Goal: Task Accomplishment & Management: Use online tool/utility

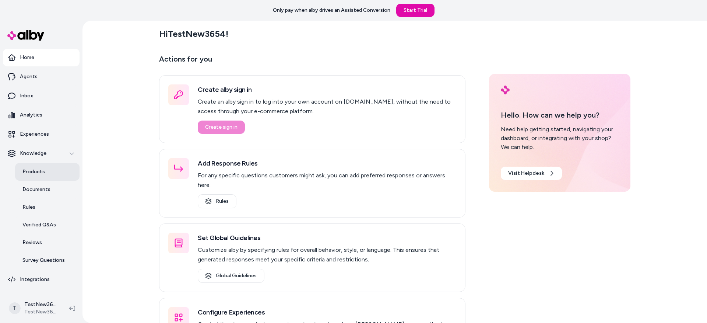
click at [45, 174] on link "Products" at bounding box center [47, 172] width 64 height 18
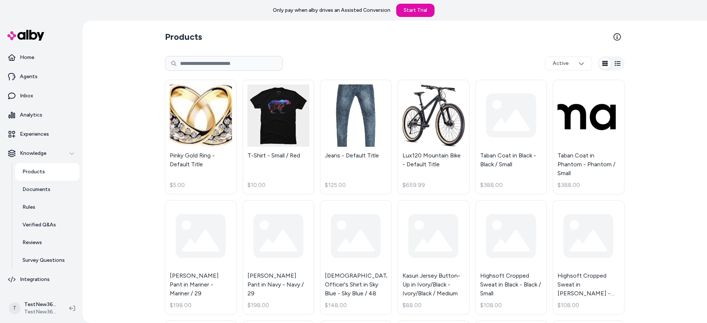
click at [127, 114] on div "Products Active Pinky Gold Ring - Default Title $5.00 T-Shirt - Small / Red $10…" at bounding box center [394, 172] width 624 height 302
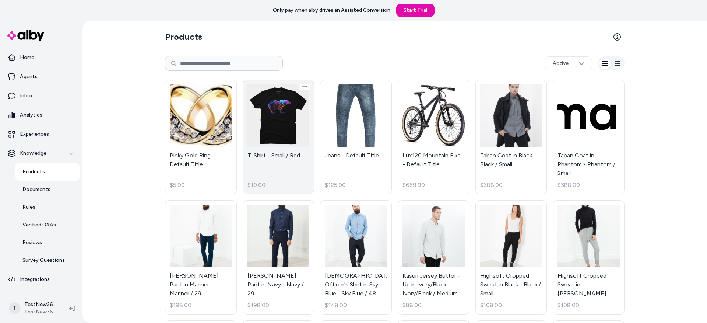
click at [249, 138] on link "T-Shirt - Small / Red $10.00" at bounding box center [279, 137] width 72 height 115
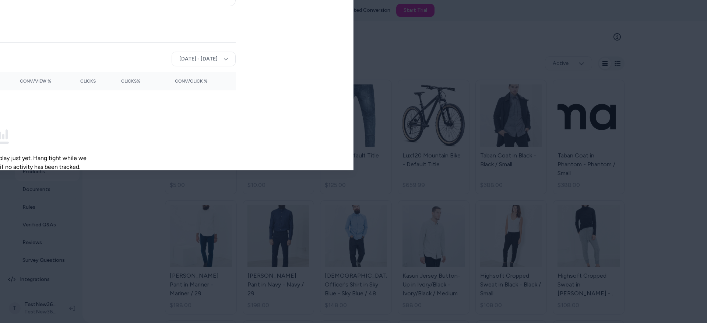
click at [295, 13] on div at bounding box center [353, 161] width 707 height 323
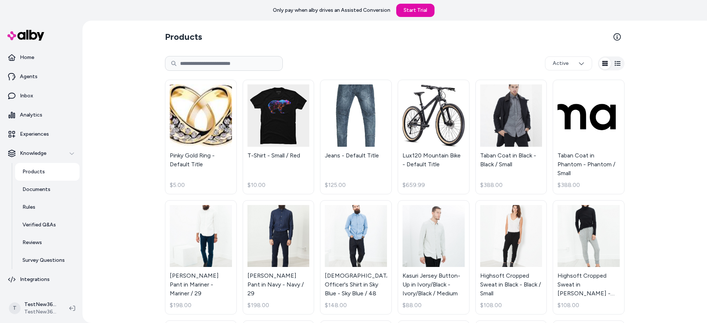
click at [122, 141] on div "Products Active Pinky Gold Ring - Default Title $5.00 T-Shirt - Small / Red $10…" at bounding box center [394, 172] width 624 height 302
click at [259, 141] on link "T-Shirt - Small / Red $10.00" at bounding box center [279, 137] width 72 height 115
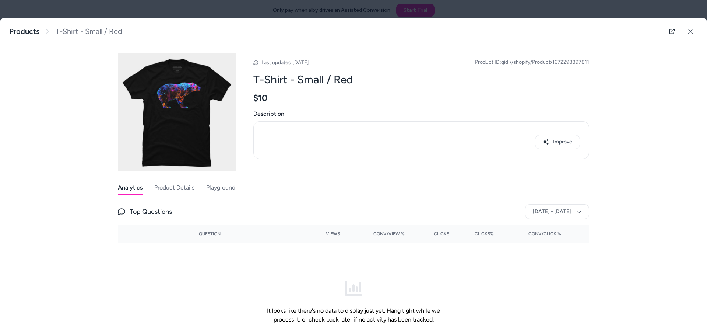
click at [391, 130] on div "Improve" at bounding box center [421, 139] width 317 height 25
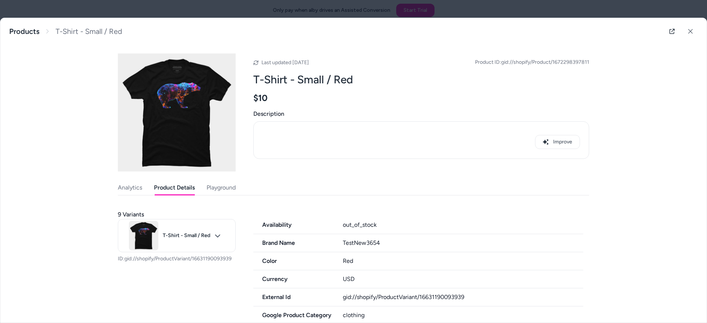
click at [168, 186] on button "Product Details" at bounding box center [174, 187] width 41 height 15
click at [114, 191] on div "T-Shirt - Small / Red Products T-Shirt - Small / Red Last updated [DATE] Produc…" at bounding box center [353, 170] width 706 height 304
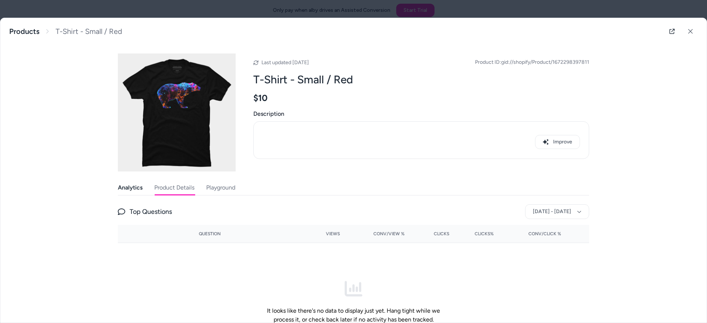
click at [123, 191] on button "Analytics" at bounding box center [130, 187] width 25 height 15
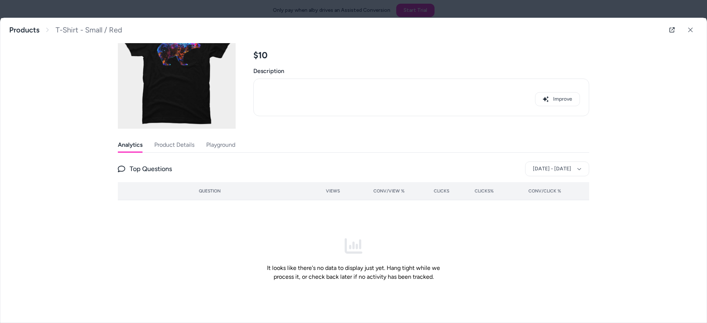
scroll to position [50, 0]
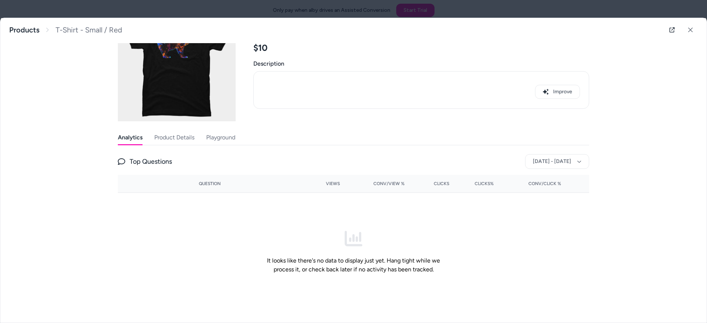
click at [162, 131] on button "Product Details" at bounding box center [174, 137] width 40 height 15
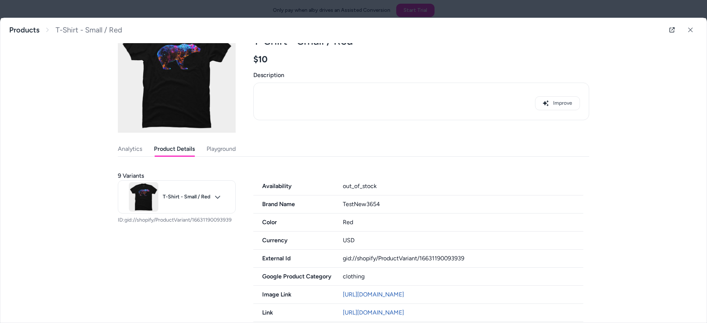
scroll to position [7, 0]
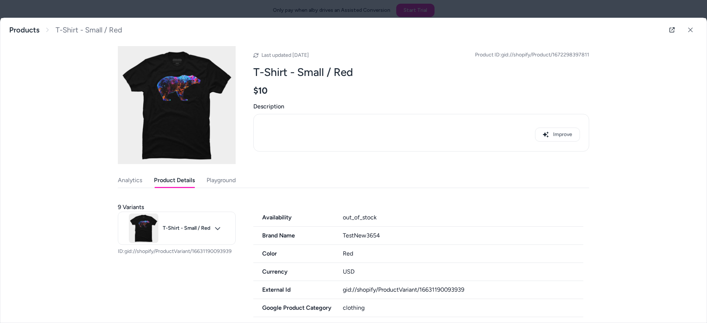
click at [210, 180] on button "Playground" at bounding box center [221, 180] width 29 height 15
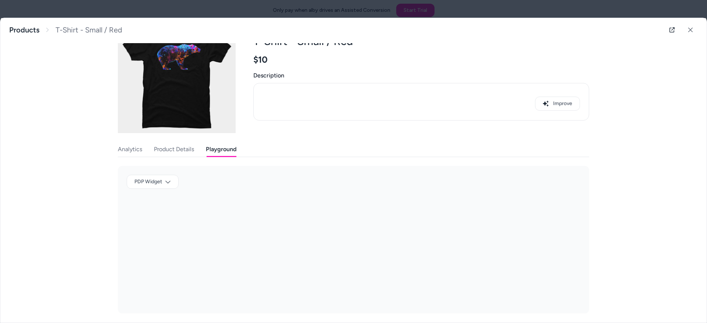
scroll to position [41, 0]
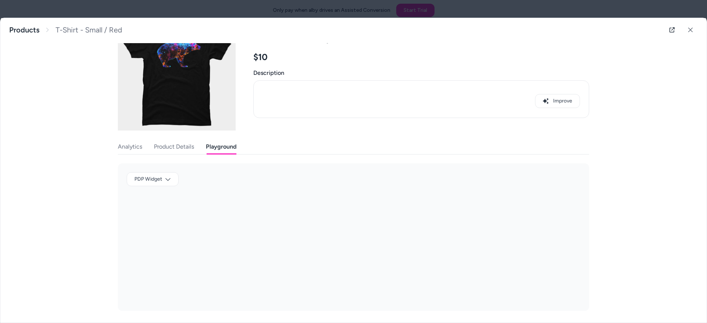
click at [68, 116] on div "T-Shirt - Small / Red Products T-Shirt - Small / Red Last updated [DATE] Produc…" at bounding box center [353, 170] width 706 height 304
click at [137, 175] on body "Only pay when alby drives an Assisted Conversion Start Trial Home Agents Inbox …" at bounding box center [353, 161] width 707 height 323
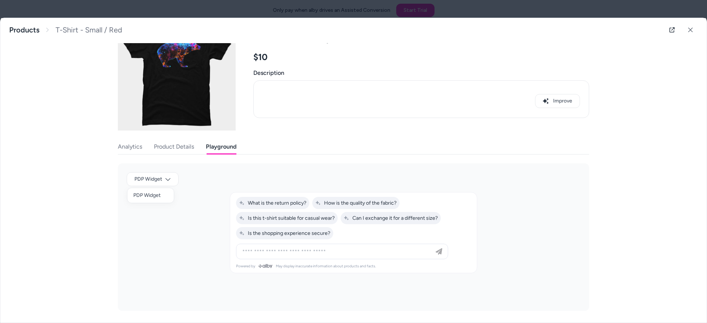
click at [62, 159] on div at bounding box center [353, 161] width 707 height 323
click at [74, 122] on div "T-Shirt - Small / Red Products T-Shirt - Small / Red Last updated [DATE] Produc…" at bounding box center [353, 170] width 706 height 304
click at [400, 10] on div at bounding box center [353, 161] width 707 height 323
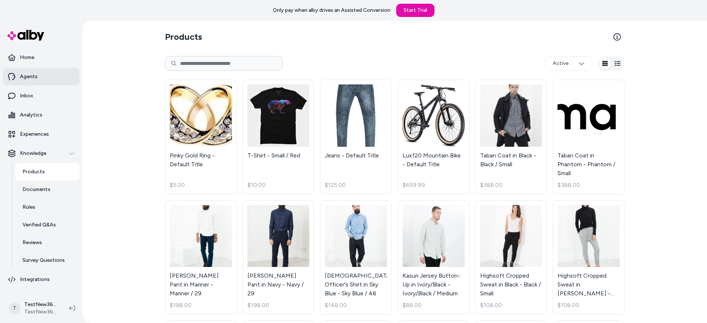
click at [39, 73] on link "Agents" at bounding box center [41, 77] width 77 height 18
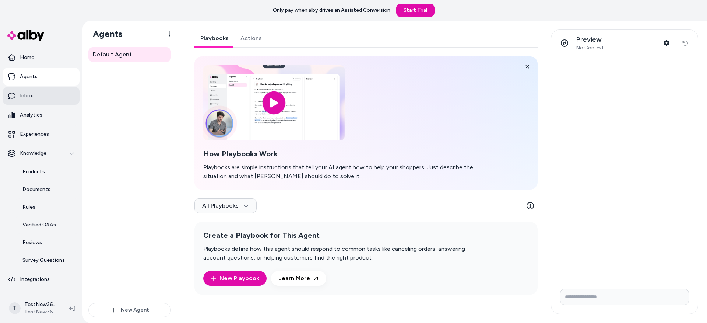
click at [36, 98] on link "Inbox" at bounding box center [41, 96] width 77 height 18
click at [37, 81] on link "Agents" at bounding box center [41, 77] width 77 height 18
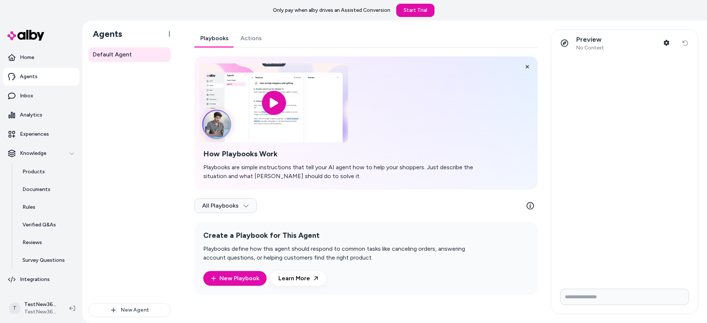
click at [162, 107] on div "Default Agent" at bounding box center [129, 175] width 82 height 256
click at [123, 132] on div "Default Agent" at bounding box center [129, 175] width 82 height 256
click at [121, 110] on div "Default Agent" at bounding box center [129, 175] width 82 height 256
click at [112, 113] on div "Default Agent" at bounding box center [129, 175] width 82 height 256
click at [132, 106] on div "Default Agent" at bounding box center [129, 175] width 82 height 256
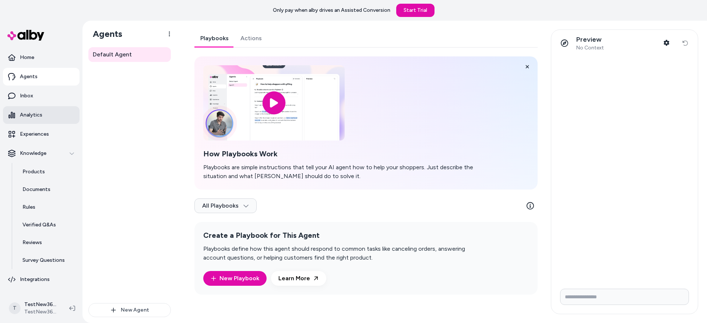
click at [35, 113] on p "Analytics" at bounding box center [31, 114] width 22 height 7
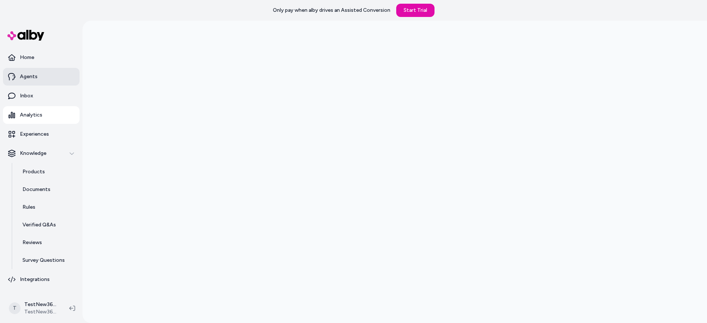
click at [39, 77] on link "Agents" at bounding box center [41, 77] width 77 height 18
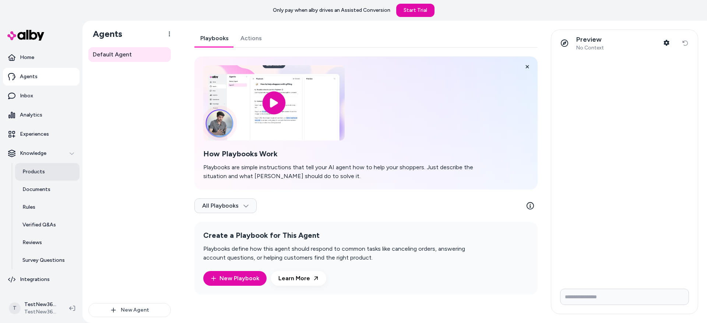
click at [48, 174] on link "Products" at bounding box center [47, 172] width 64 height 18
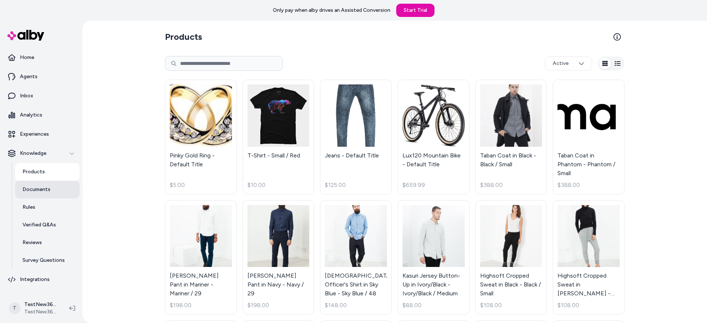
click at [44, 192] on p "Documents" at bounding box center [36, 189] width 28 height 7
click at [43, 204] on link "Rules" at bounding box center [47, 207] width 64 height 18
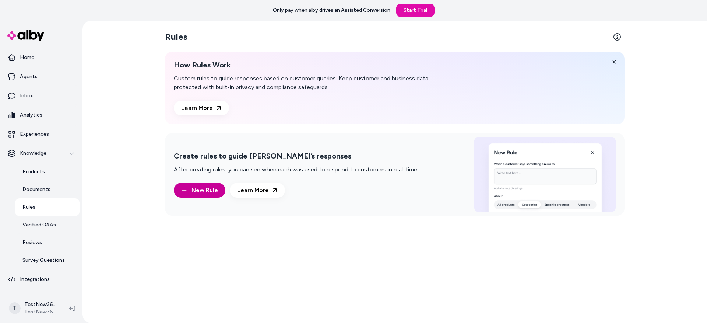
click at [194, 187] on span "New Rule" at bounding box center [204, 190] width 27 height 9
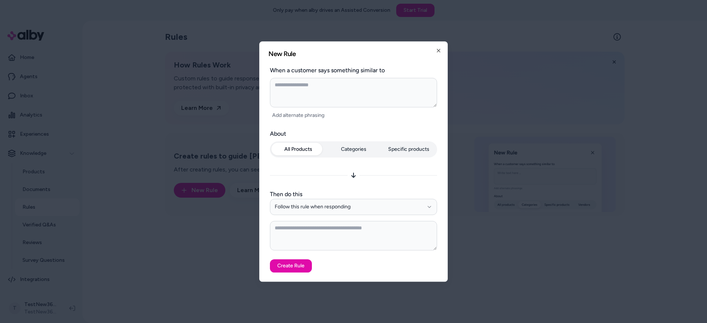
click at [206, 203] on div at bounding box center [353, 161] width 707 height 323
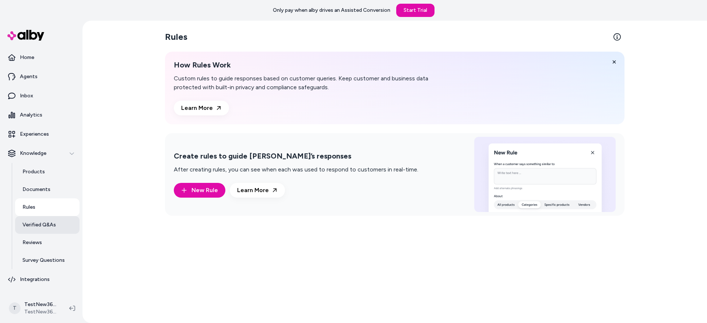
click at [64, 223] on link "Verified Q&As" at bounding box center [47, 225] width 64 height 18
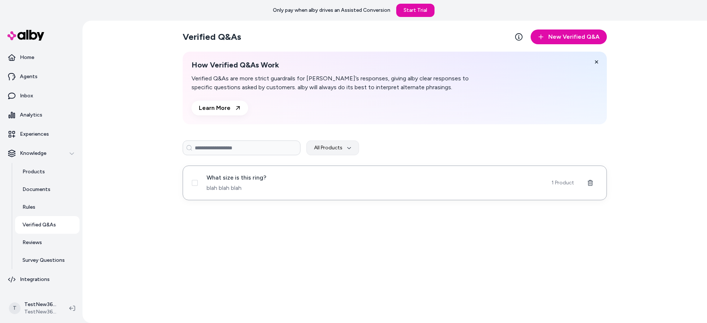
click at [350, 185] on span "blah blah blah" at bounding box center [375, 187] width 336 height 9
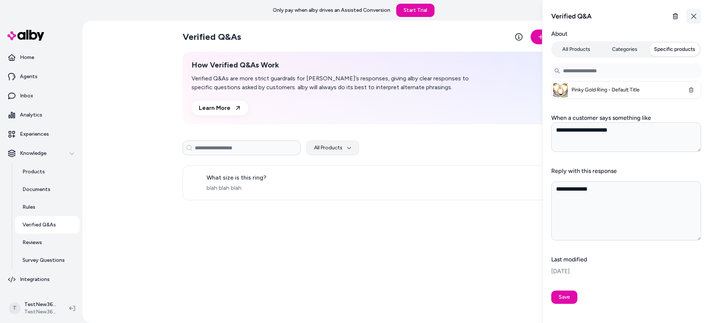
click at [696, 15] on icon "button" at bounding box center [694, 16] width 6 height 6
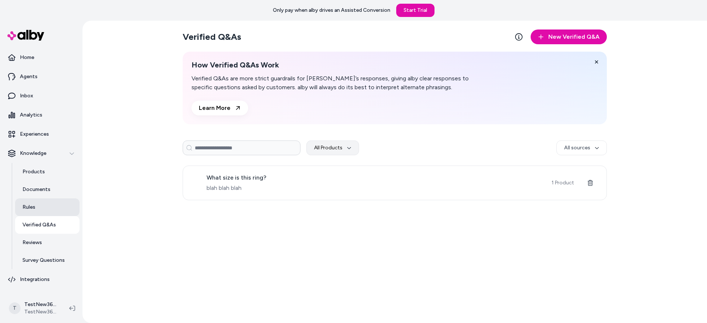
click at [53, 202] on link "Rules" at bounding box center [47, 207] width 64 height 18
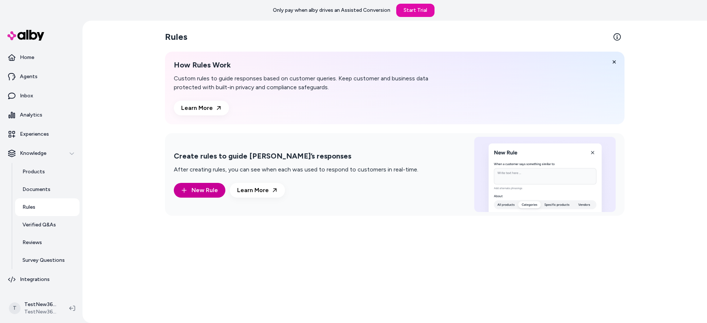
click at [188, 191] on button "New Rule" at bounding box center [200, 190] width 52 height 15
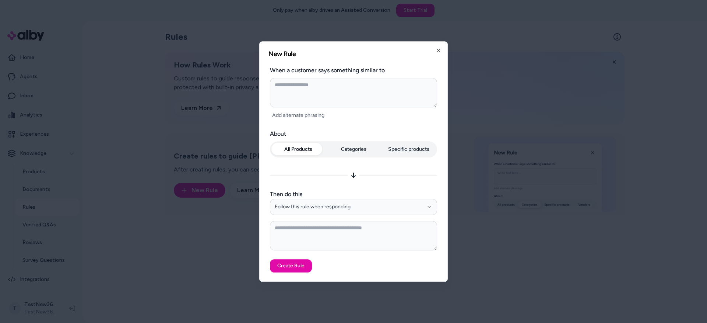
click at [335, 124] on form "**********" at bounding box center [353, 169] width 170 height 206
click at [356, 128] on form "**********" at bounding box center [353, 169] width 170 height 206
click at [360, 127] on form "**********" at bounding box center [353, 169] width 170 height 206
click at [351, 209] on button "Follow this rule when responding" at bounding box center [353, 206] width 167 height 16
click at [332, 190] on label "Then do this" at bounding box center [353, 194] width 167 height 9
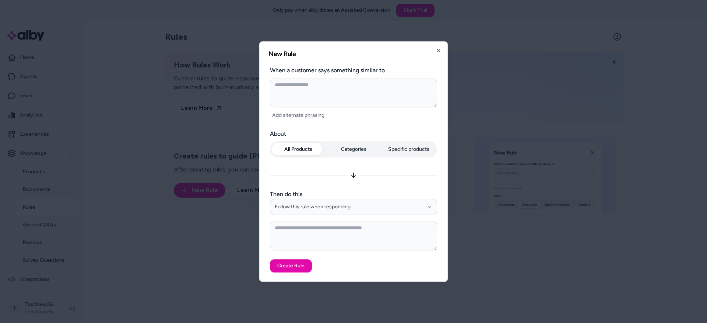
click at [332, 198] on button "Follow this rule when responding" at bounding box center [353, 206] width 167 height 16
click at [350, 158] on div "All Products Categories Specific products" at bounding box center [353, 150] width 167 height 19
click at [440, 51] on icon "button" at bounding box center [439, 50] width 6 height 6
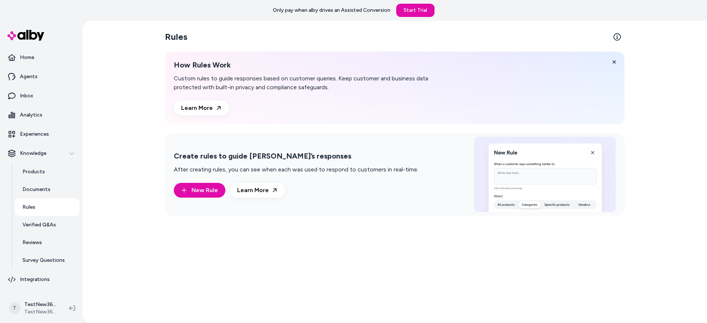
click at [303, 51] on div "Rules How Rules Work Custom rules to guide responses based on customer queries.…" at bounding box center [394, 172] width 471 height 302
click at [106, 109] on div "Rules How Rules Work Custom rules to guide responses based on customer queries.…" at bounding box center [394, 172] width 624 height 302
click at [193, 187] on span "New Rule" at bounding box center [204, 190] width 27 height 9
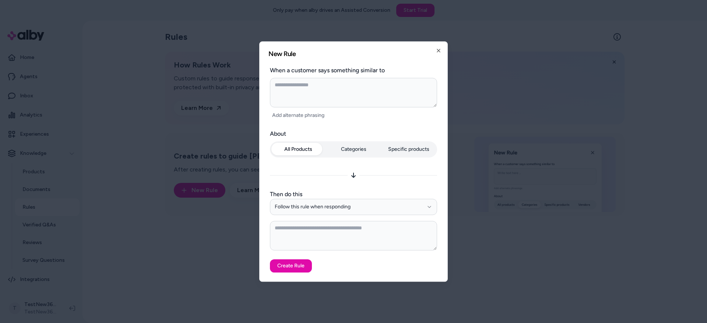
click at [343, 129] on label "About" at bounding box center [353, 133] width 167 height 9
click at [179, 239] on div at bounding box center [353, 161] width 707 height 323
click at [176, 239] on div at bounding box center [353, 161] width 707 height 323
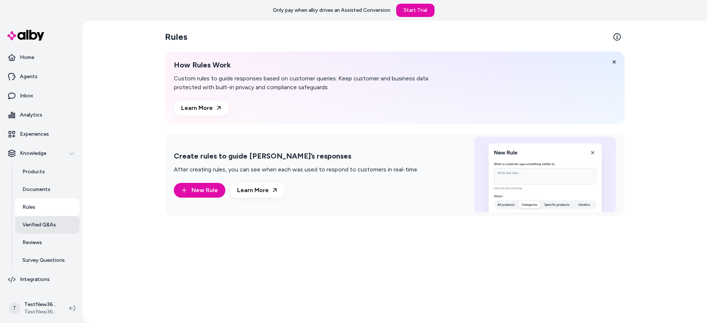
click at [33, 226] on p "Verified Q&As" at bounding box center [39, 224] width 34 height 7
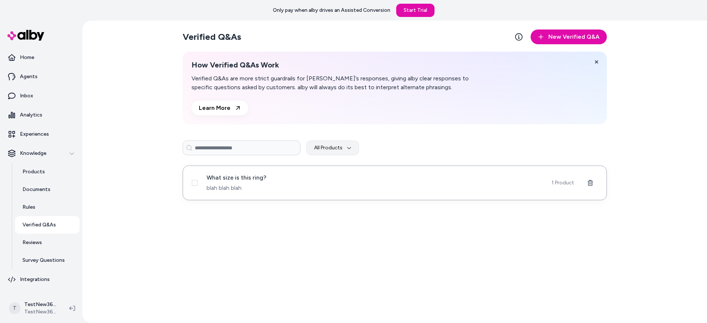
click at [274, 179] on span "What size is this ring?" at bounding box center [375, 177] width 336 height 9
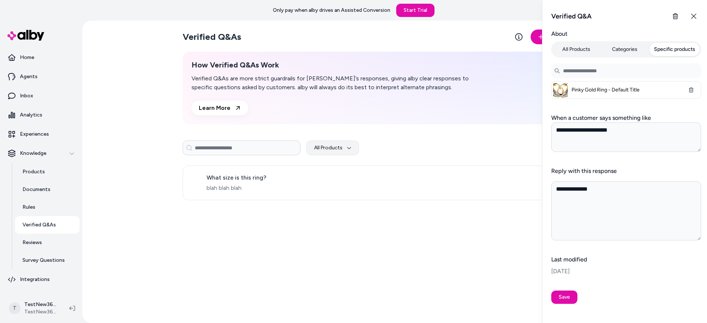
type textarea "*"
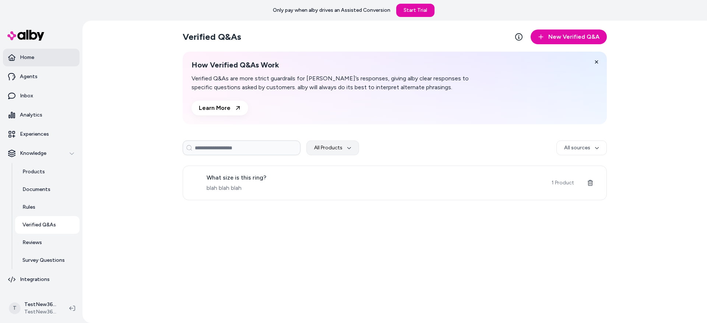
click at [21, 51] on link "Home" at bounding box center [41, 58] width 77 height 18
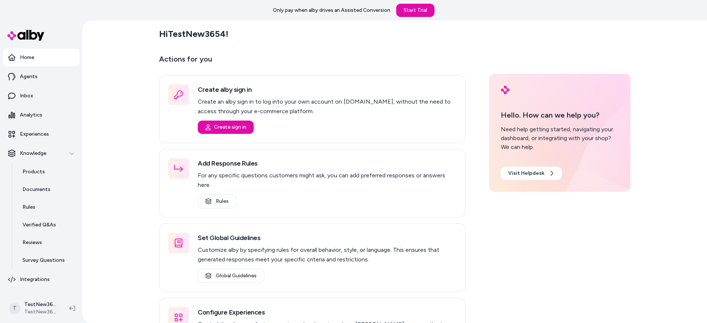
click at [140, 116] on div "Hi TestNew3654 ! Actions for you Create alby sign in Create an alby sign in to …" at bounding box center [394, 172] width 624 height 302
click at [109, 99] on div "Hi TestNew3654 ! Actions for you Create alby sign in Create an alby sign in to …" at bounding box center [394, 172] width 624 height 302
click at [47, 208] on link "Rules" at bounding box center [47, 207] width 64 height 18
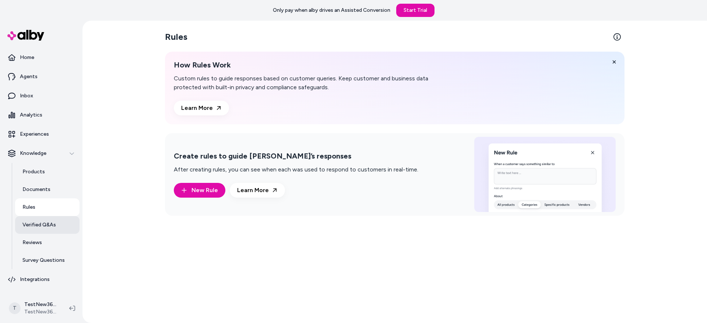
click at [46, 226] on p "Verified Q&As" at bounding box center [39, 224] width 34 height 7
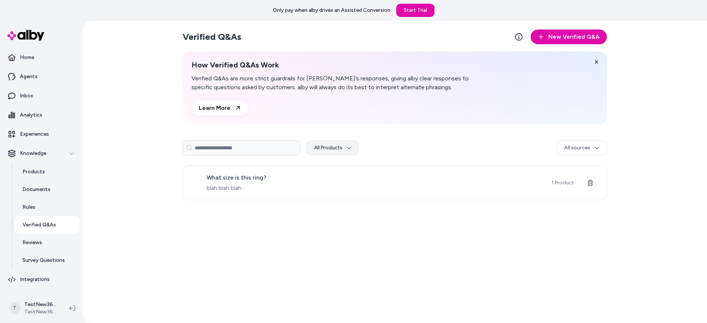
click at [122, 122] on div "Verified Q&As New Verified Q&A How Verified Q&As Work Verified Q&As are more st…" at bounding box center [394, 172] width 624 height 302
click at [55, 225] on link "Verified Q&As" at bounding box center [47, 225] width 64 height 18
click at [126, 124] on div "Verified Q&As New Verified Q&A How Verified Q&As Work Verified Q&As are more st…" at bounding box center [394, 172] width 624 height 302
click at [39, 275] on p "Integrations" at bounding box center [35, 278] width 30 height 7
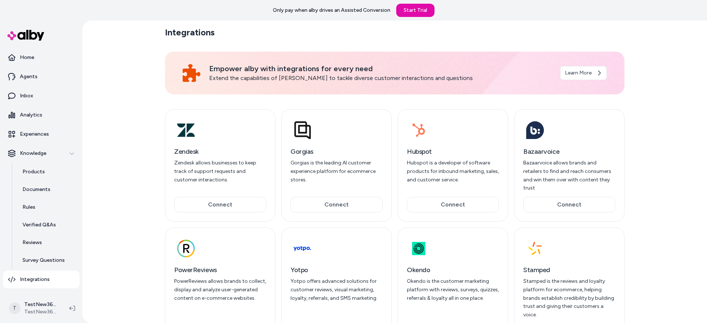
click at [95, 99] on div "Integrations Empower alby with integrations for every need Extend the capabilit…" at bounding box center [394, 172] width 624 height 302
click at [79, 92] on link "Inbox" at bounding box center [41, 96] width 77 height 18
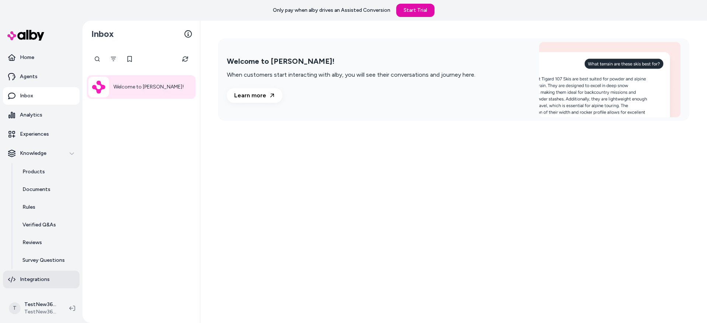
click at [53, 280] on link "Integrations" at bounding box center [41, 279] width 77 height 18
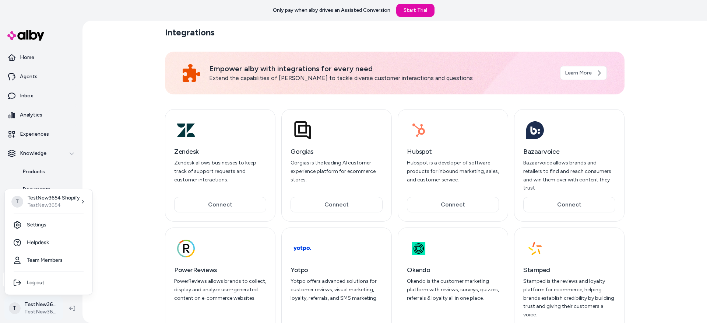
click at [43, 304] on html "Only pay when alby drives an Assisted Conversion Start Trial Home Agents Inbox …" at bounding box center [353, 161] width 707 height 323
click at [47, 224] on link "Settings" at bounding box center [49, 225] width 82 height 18
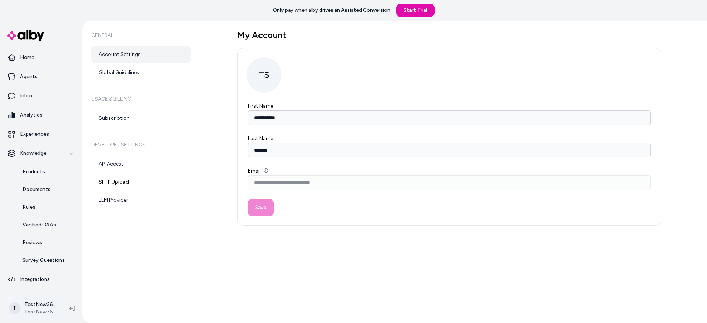
click at [42, 300] on html "**********" at bounding box center [353, 161] width 707 height 323
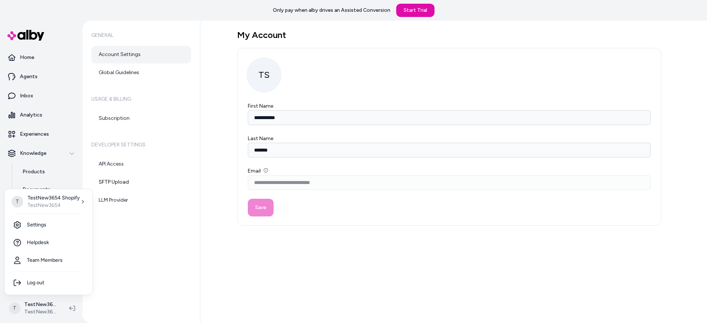
click at [137, 264] on html "**********" at bounding box center [353, 161] width 707 height 323
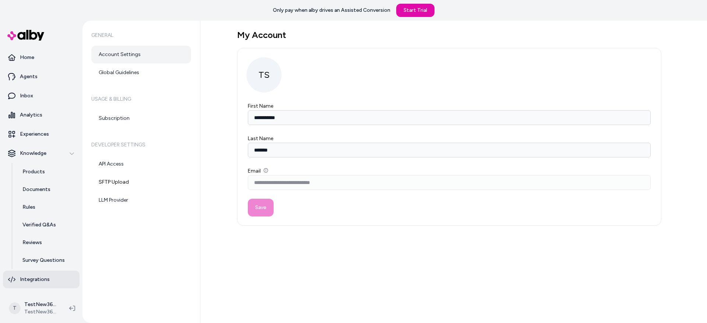
click at [44, 272] on link "Integrations" at bounding box center [41, 279] width 77 height 18
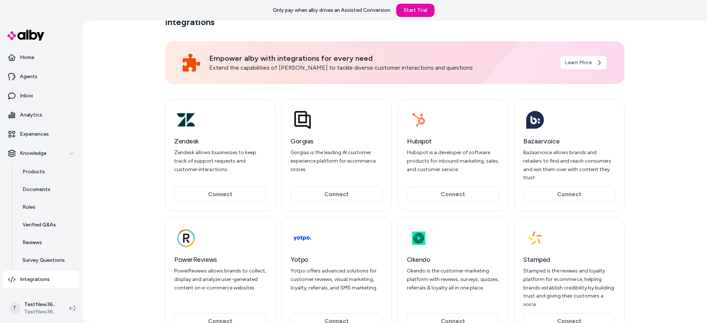
scroll to position [35, 0]
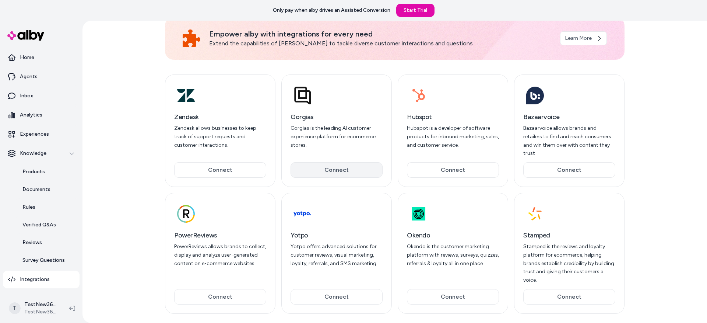
click at [348, 162] on button "Connect" at bounding box center [336, 169] width 92 height 15
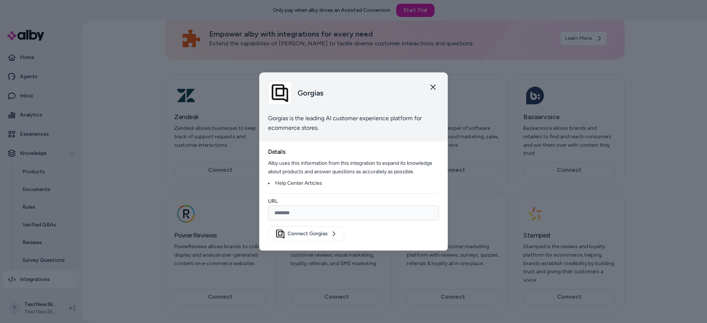
click at [347, 145] on div "Gorgias Gorgias is the leading AI customer experience platform for ecommerce st…" at bounding box center [353, 161] width 189 height 178
click at [353, 144] on div "Gorgias Gorgias is the leading AI customer experience platform for ecommerce st…" at bounding box center [353, 161] width 189 height 178
click at [314, 237] on button "Connect Gorgias" at bounding box center [306, 233] width 76 height 15
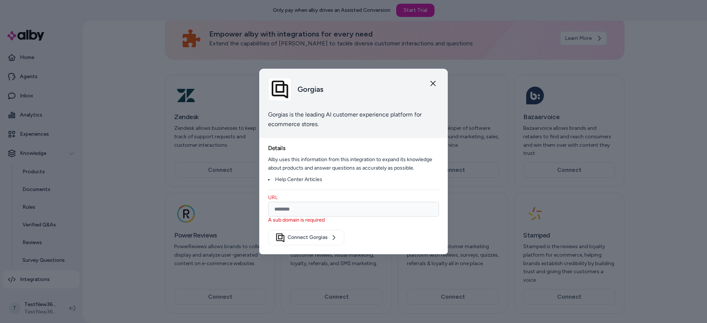
click at [382, 239] on div "Connect Gorgias" at bounding box center [353, 236] width 171 height 18
click at [432, 242] on div "Connect Gorgias" at bounding box center [353, 236] width 171 height 18
click at [227, 98] on div at bounding box center [353, 161] width 707 height 323
click at [431, 87] on div "Gorgias" at bounding box center [353, 89] width 171 height 24
click at [432, 85] on icon "button" at bounding box center [433, 83] width 6 height 6
